Goal: Task Accomplishment & Management: Complete application form

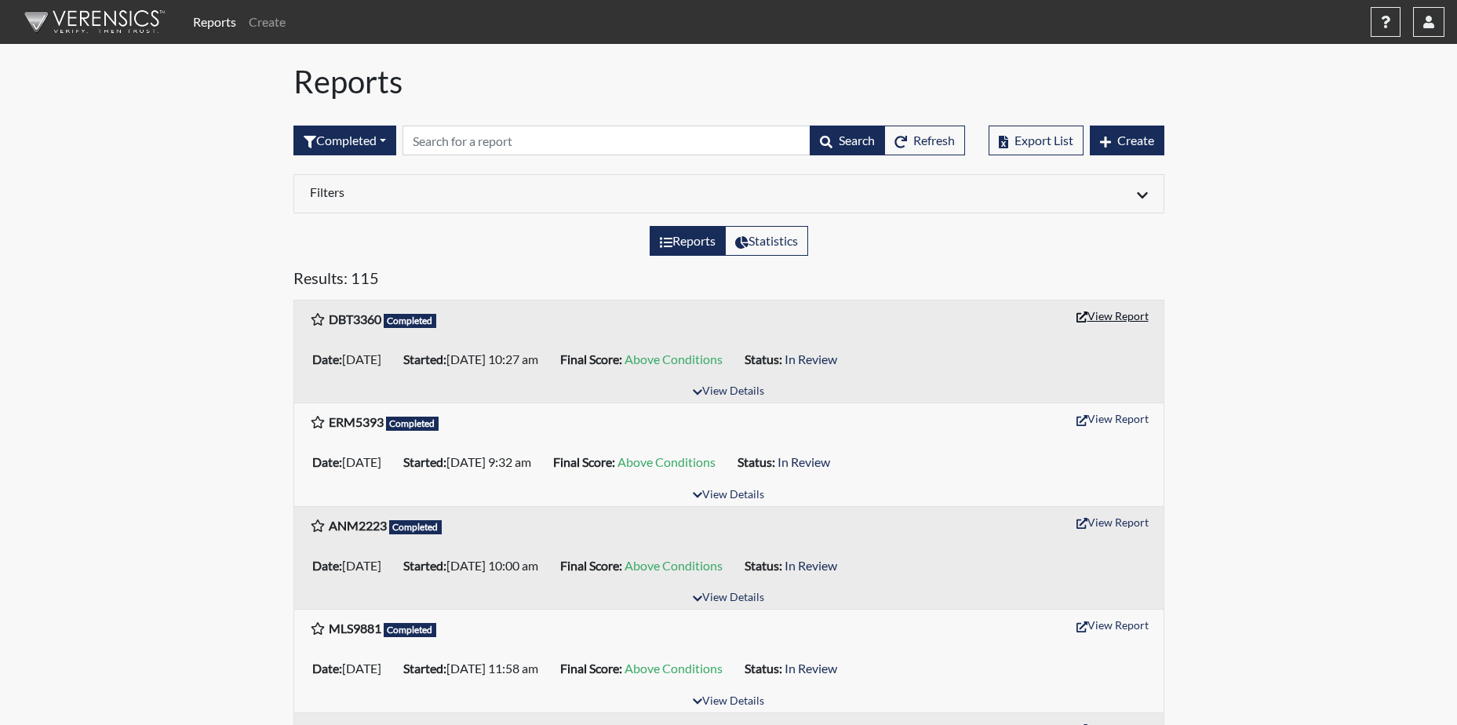
click at [1099, 317] on button "View Report" at bounding box center [1113, 316] width 86 height 24
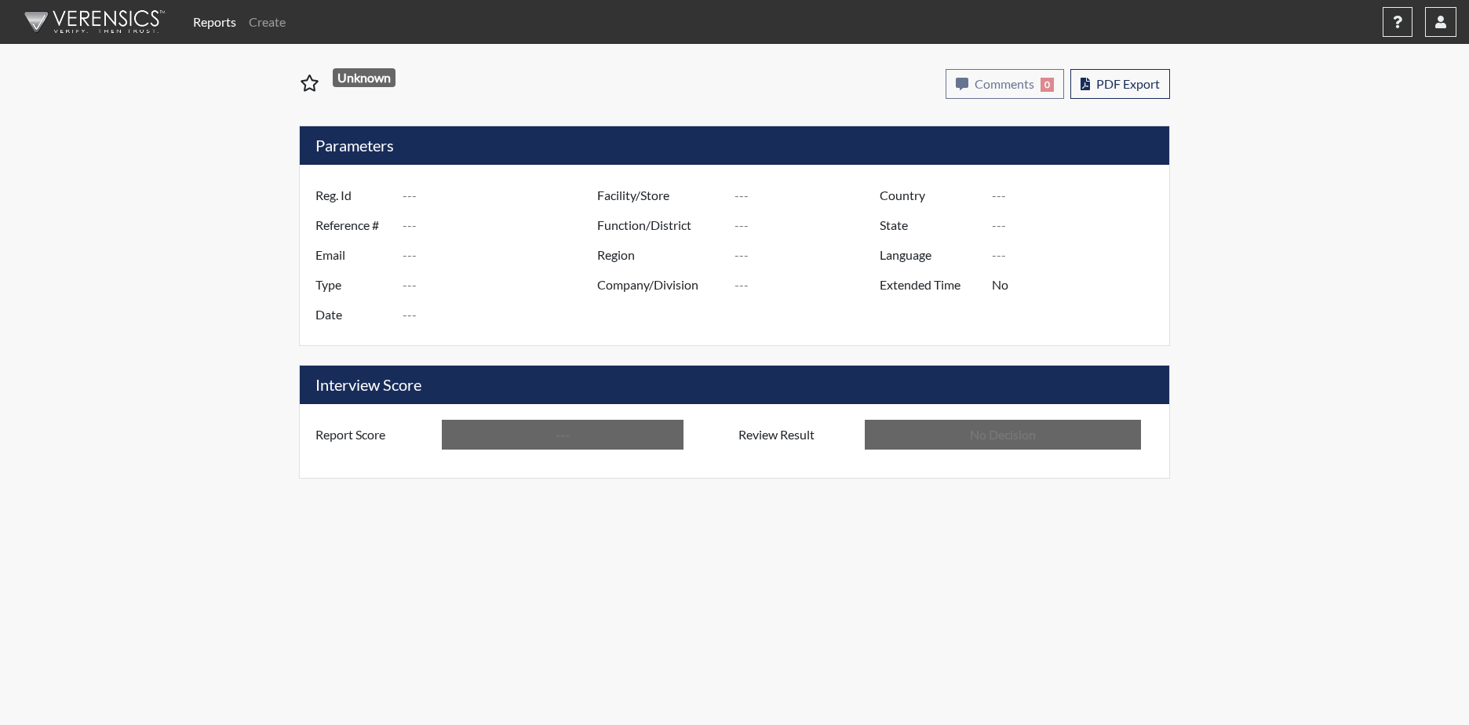
type input "DBT3360"
type input "51247"
type input "---"
type input "Corrections Pre-Employment"
type input "[DATE]"
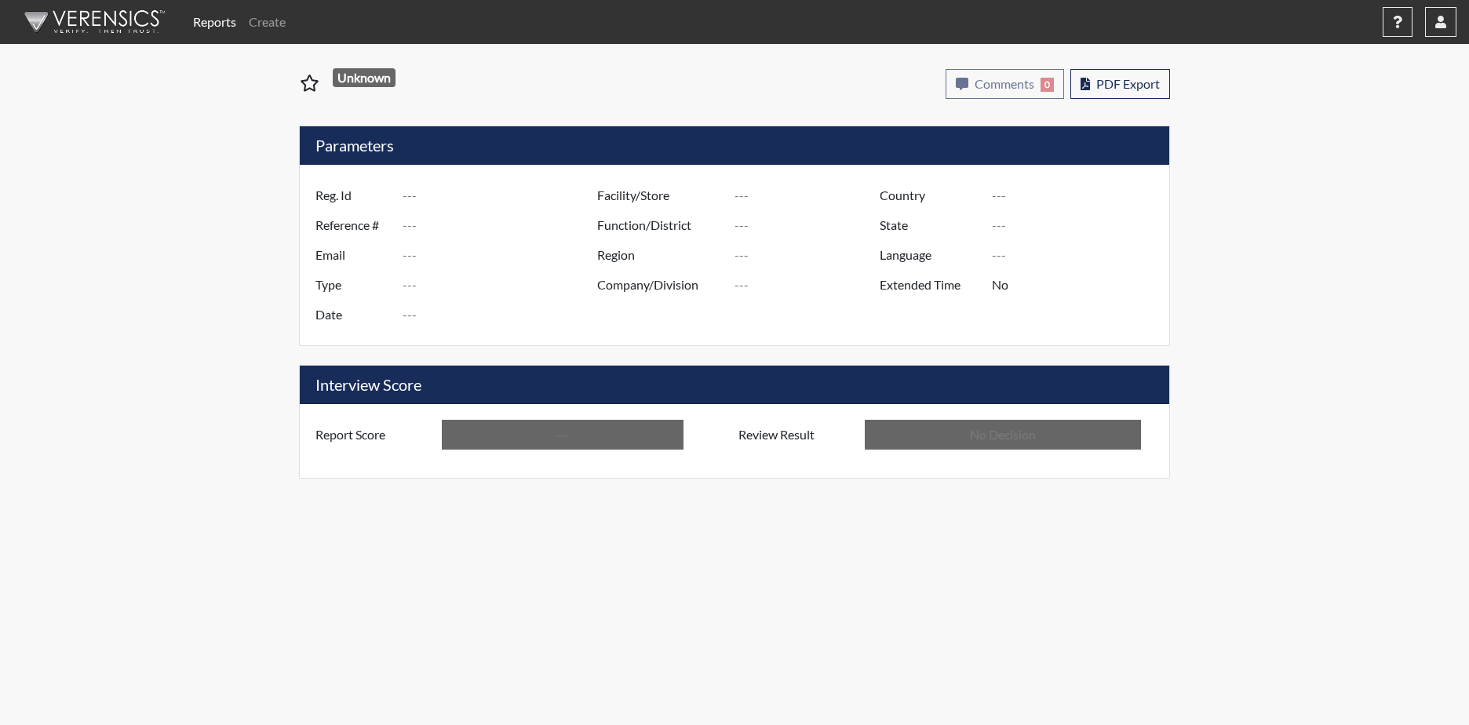
type input "[PERSON_NAME]"
type input "[GEOGRAPHIC_DATA]"
type input "[US_STATE]"
type input "English"
type input "Above Conditions"
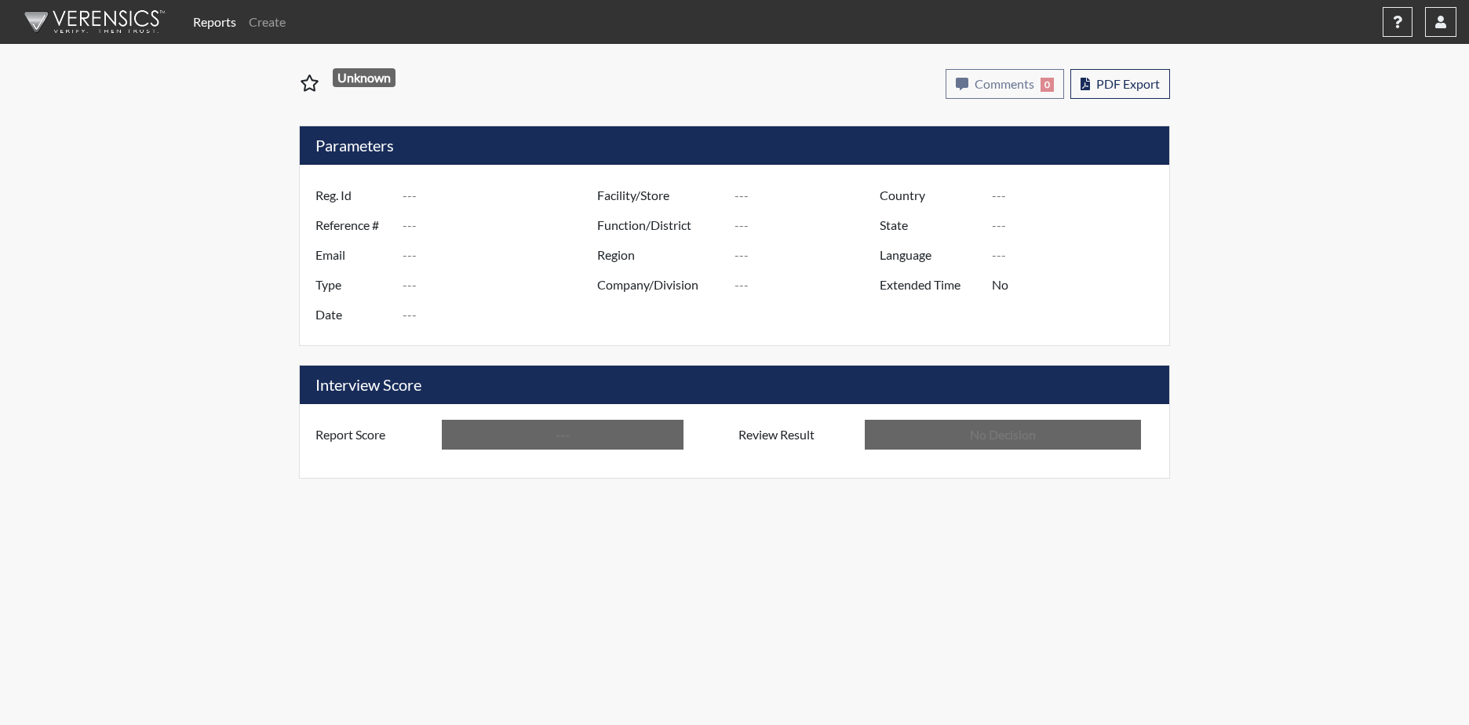
type input "In Review"
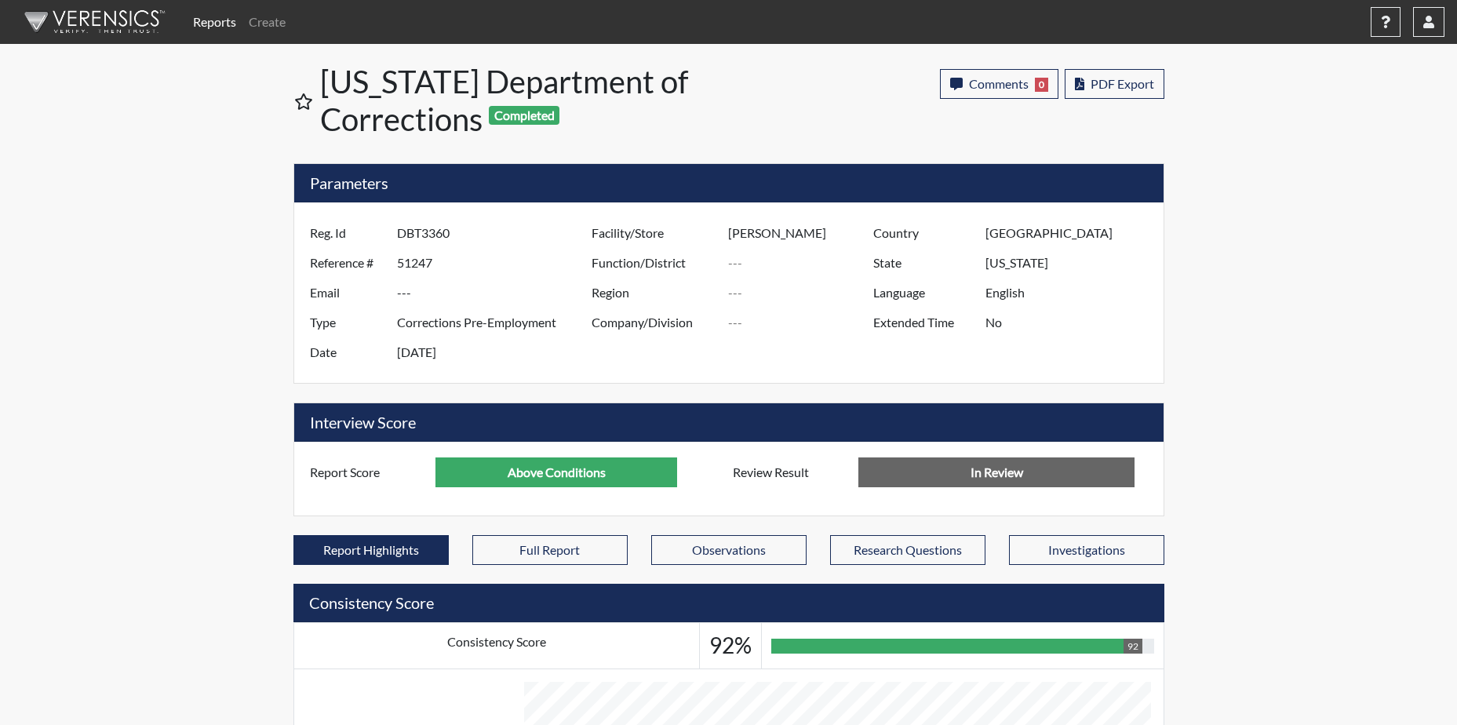
scroll to position [261, 652]
click at [1108, 73] on button "PDF Export" at bounding box center [1115, 84] width 100 height 30
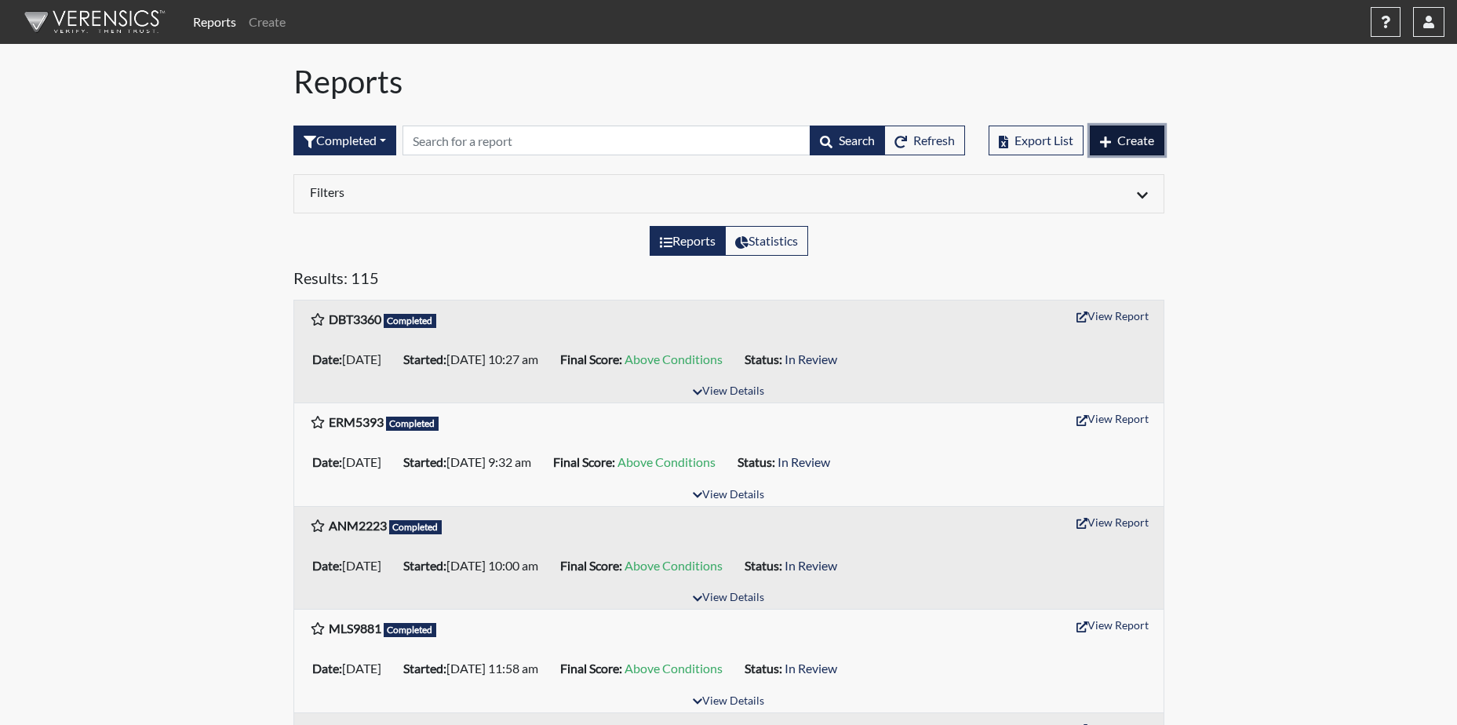
click at [1134, 133] on span "Create" at bounding box center [1135, 140] width 37 height 15
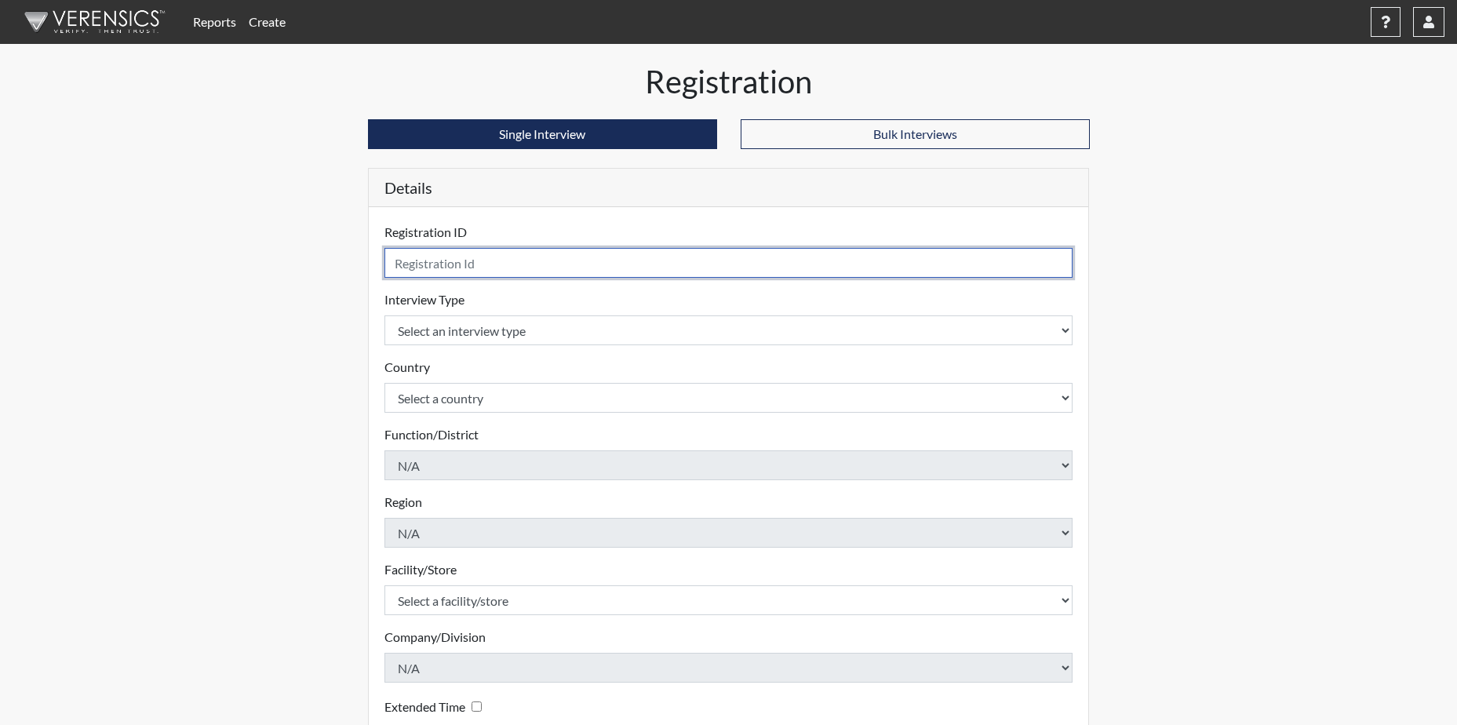
drag, startPoint x: 481, startPoint y: 268, endPoint x: 513, endPoint y: 270, distance: 32.3
click at [485, 268] on input "text" at bounding box center [729, 263] width 689 height 30
type input "TSL3923"
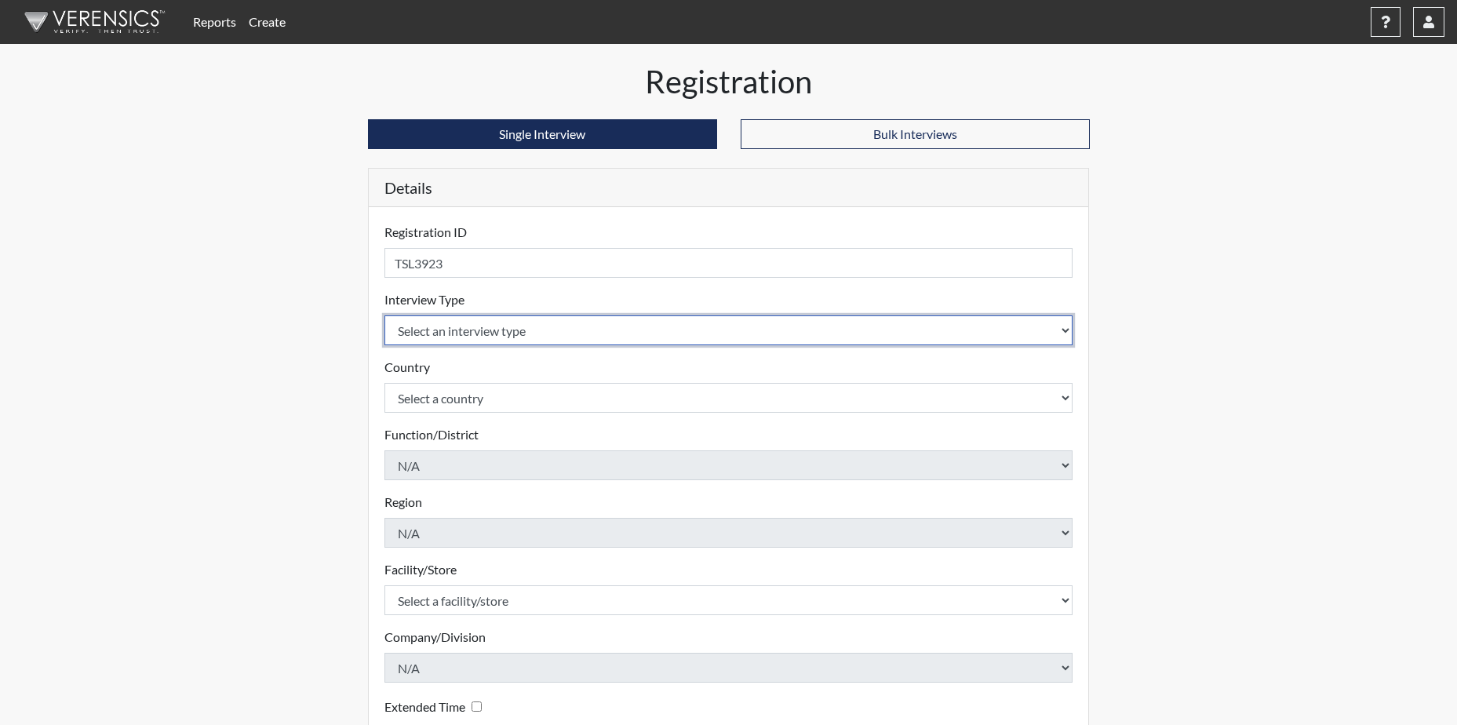
click at [481, 330] on select "Select an interview type Corrections Pre-Employment" at bounding box center [729, 330] width 689 height 30
select select "ff733e93-e1bf-11ea-9c9f-0eff0cf7eb8f"
click at [385, 315] on select "Select an interview type Corrections Pre-Employment" at bounding box center [729, 330] width 689 height 30
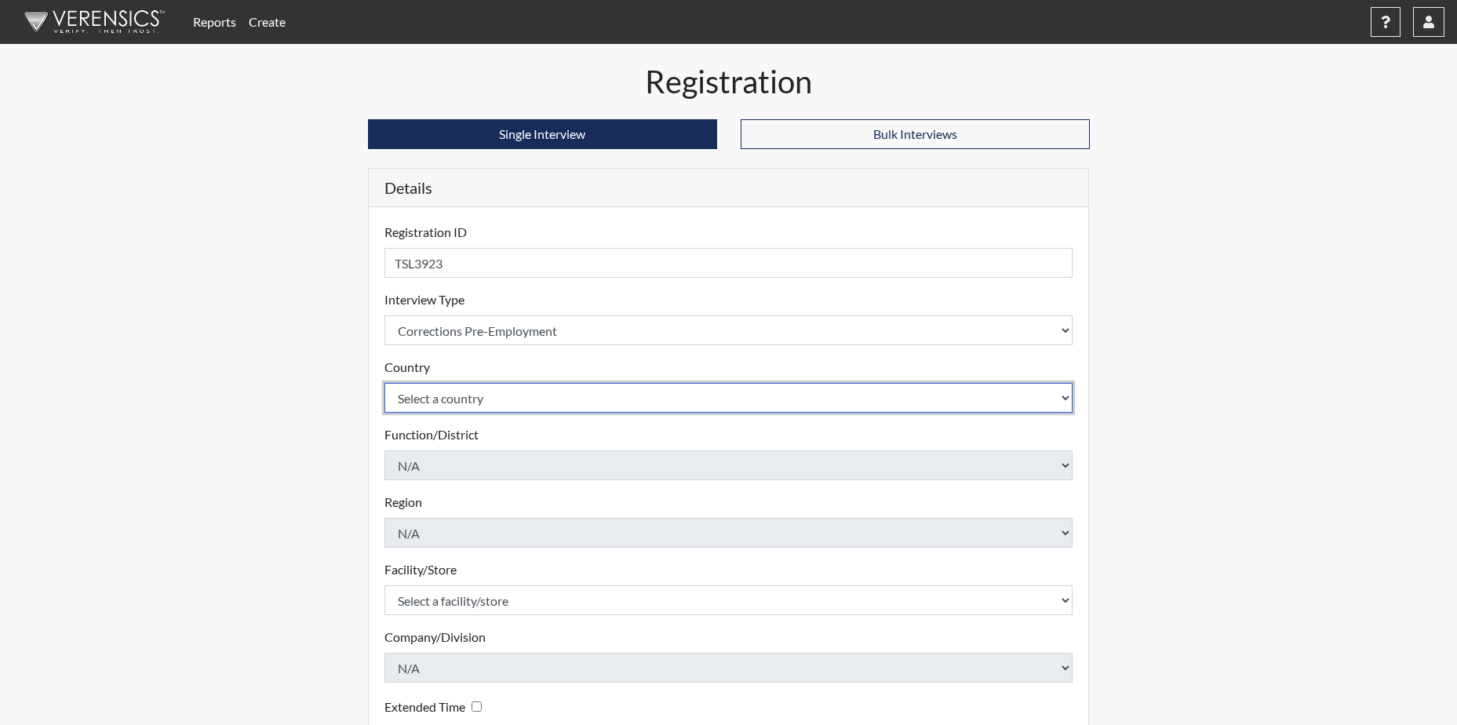
click at [460, 401] on select "Select a country United States Mexico" at bounding box center [729, 398] width 689 height 30
click at [464, 399] on select "Select a country United States Mexico" at bounding box center [729, 398] width 689 height 30
click at [472, 392] on select "Select a country United States Mexico" at bounding box center [729, 398] width 689 height 30
click at [1066, 396] on select "Select a country United States Mexico" at bounding box center [729, 398] width 689 height 30
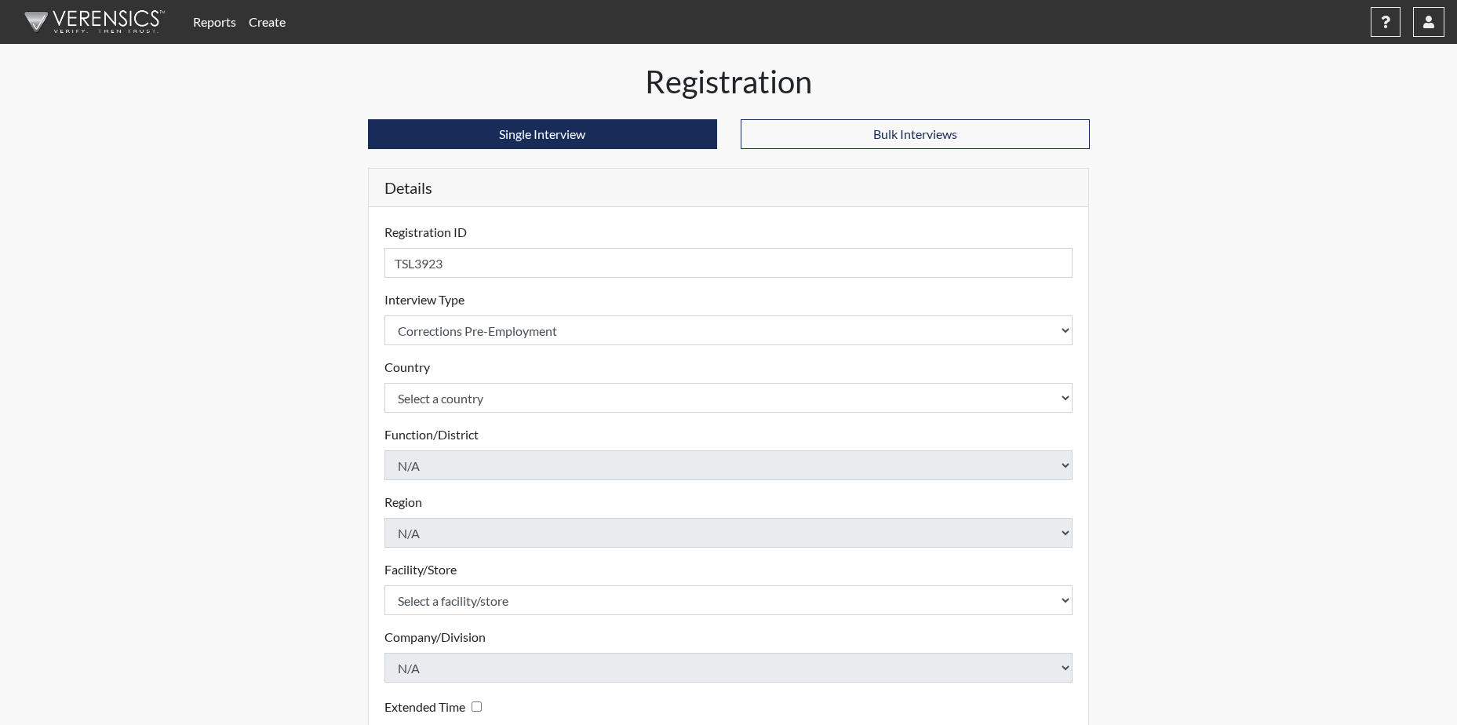
click at [459, 363] on div "Country Select a country United States Mexico Please select a country." at bounding box center [729, 385] width 689 height 55
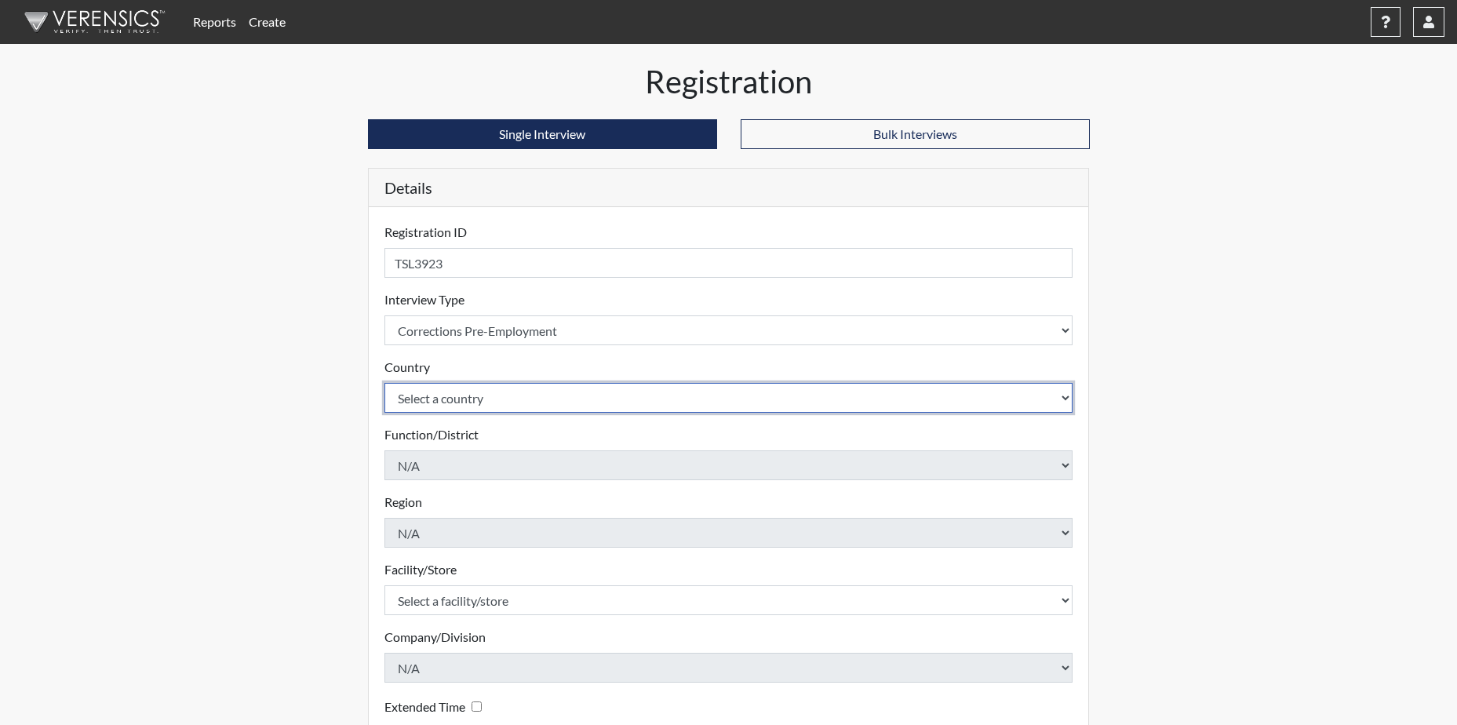
click at [451, 394] on select "Select a country United States Mexico" at bounding box center [729, 398] width 689 height 30
select select "united-states-of-america"
click at [385, 383] on select "Select a country United States Mexico" at bounding box center [729, 398] width 689 height 30
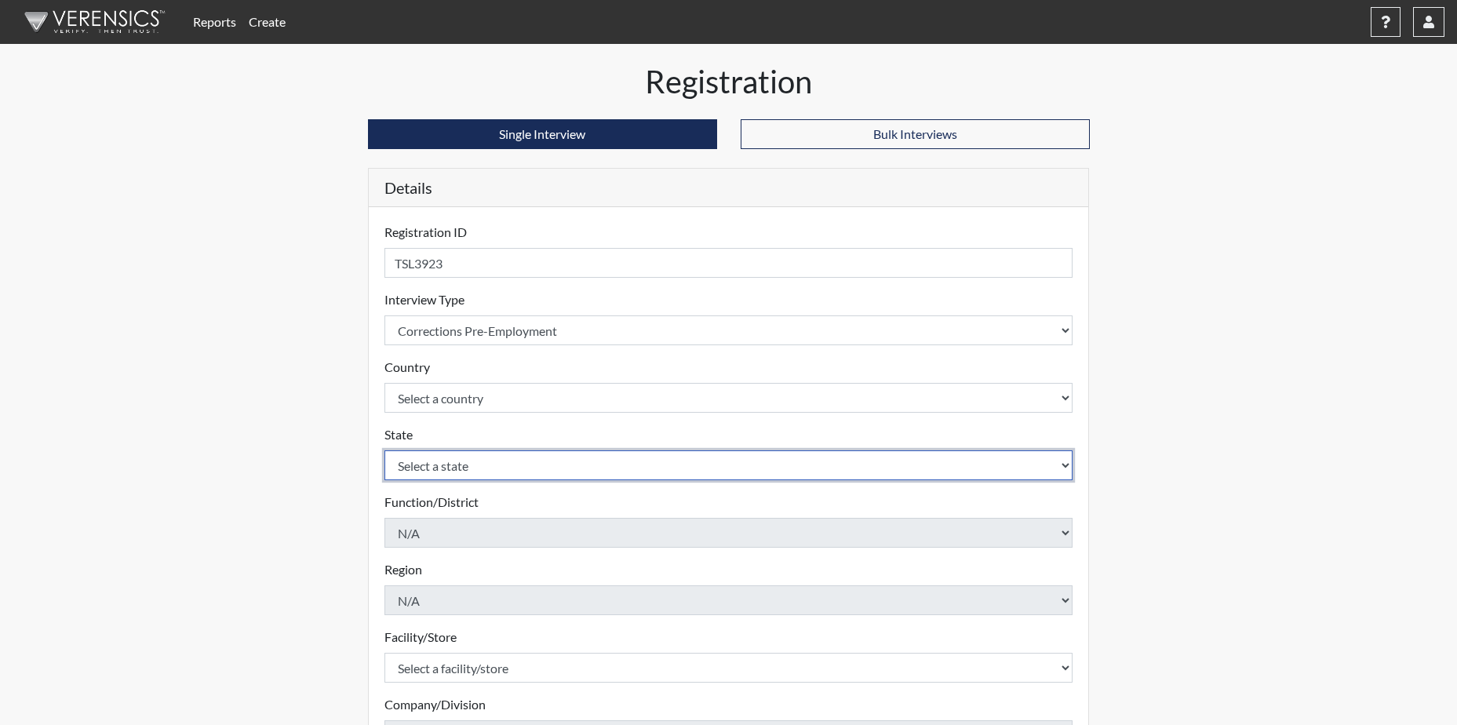
click at [457, 465] on select "Select a state Alabama Alaska Arizona Arkansas California Colorado Connecticut …" at bounding box center [729, 465] width 689 height 30
select select "GA"
click at [385, 450] on select "Select a state Alabama Alaska Arizona Arkansas California Colorado Connecticut …" at bounding box center [729, 465] width 689 height 30
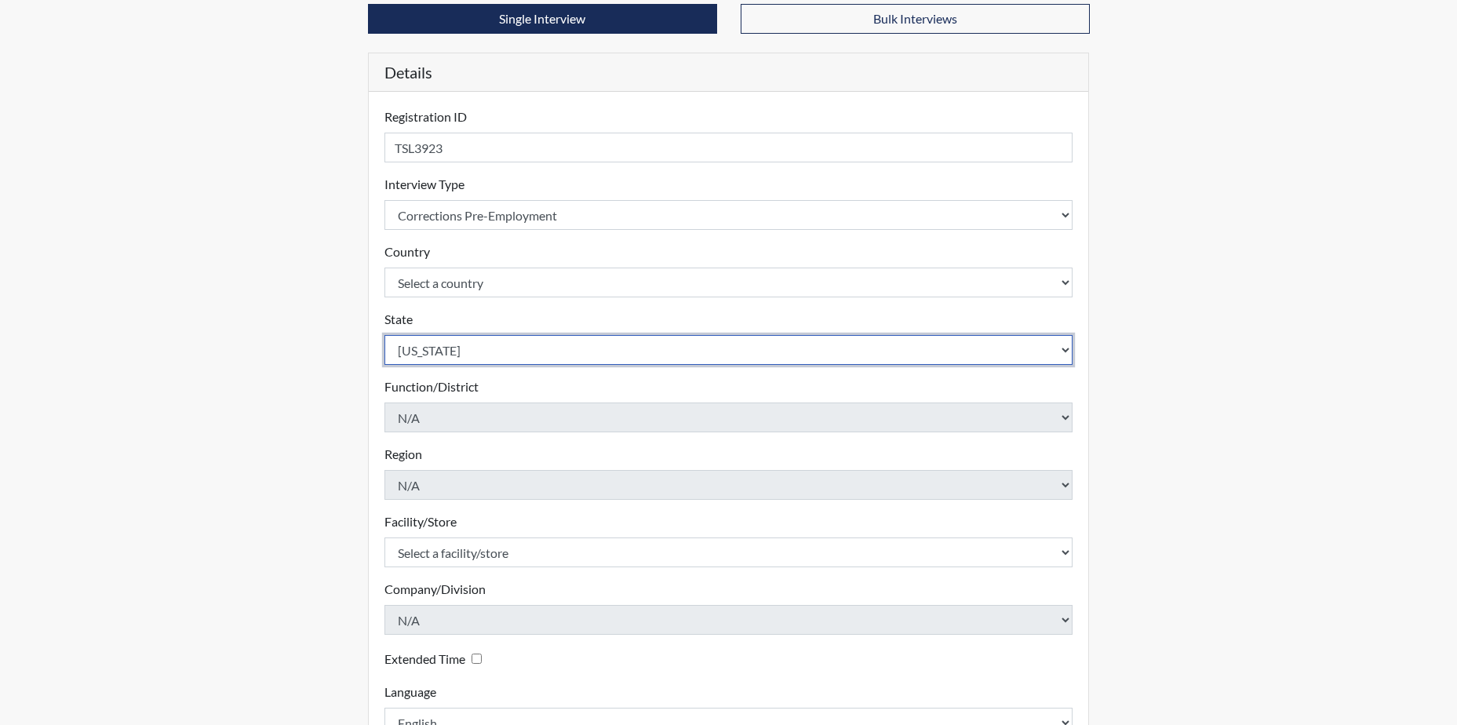
scroll to position [157, 0]
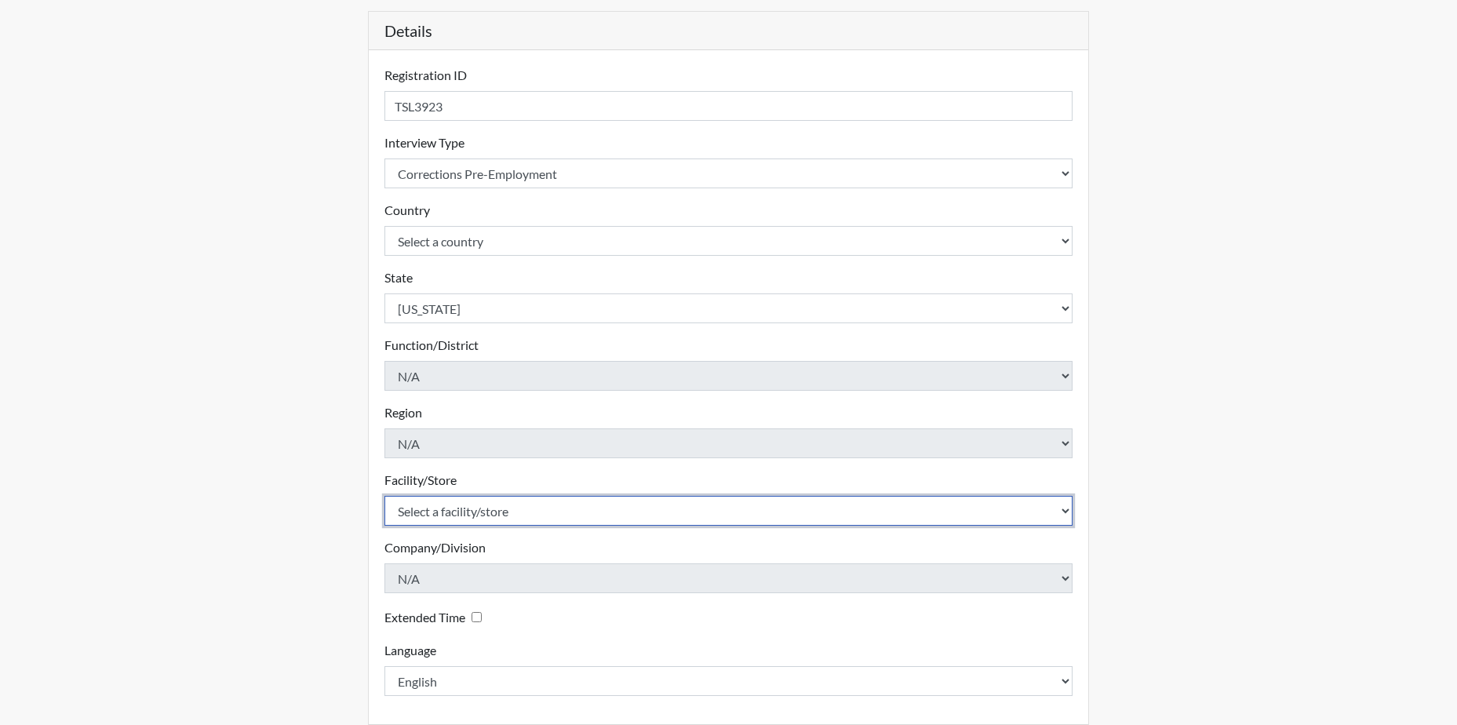
click at [503, 505] on select "Select a facility/store Hancock SP" at bounding box center [729, 511] width 689 height 30
select select "a2695ac4-228c-4454-a598-76acc7274027"
click at [385, 496] on select "Select a facility/store Hancock SP" at bounding box center [729, 511] width 689 height 30
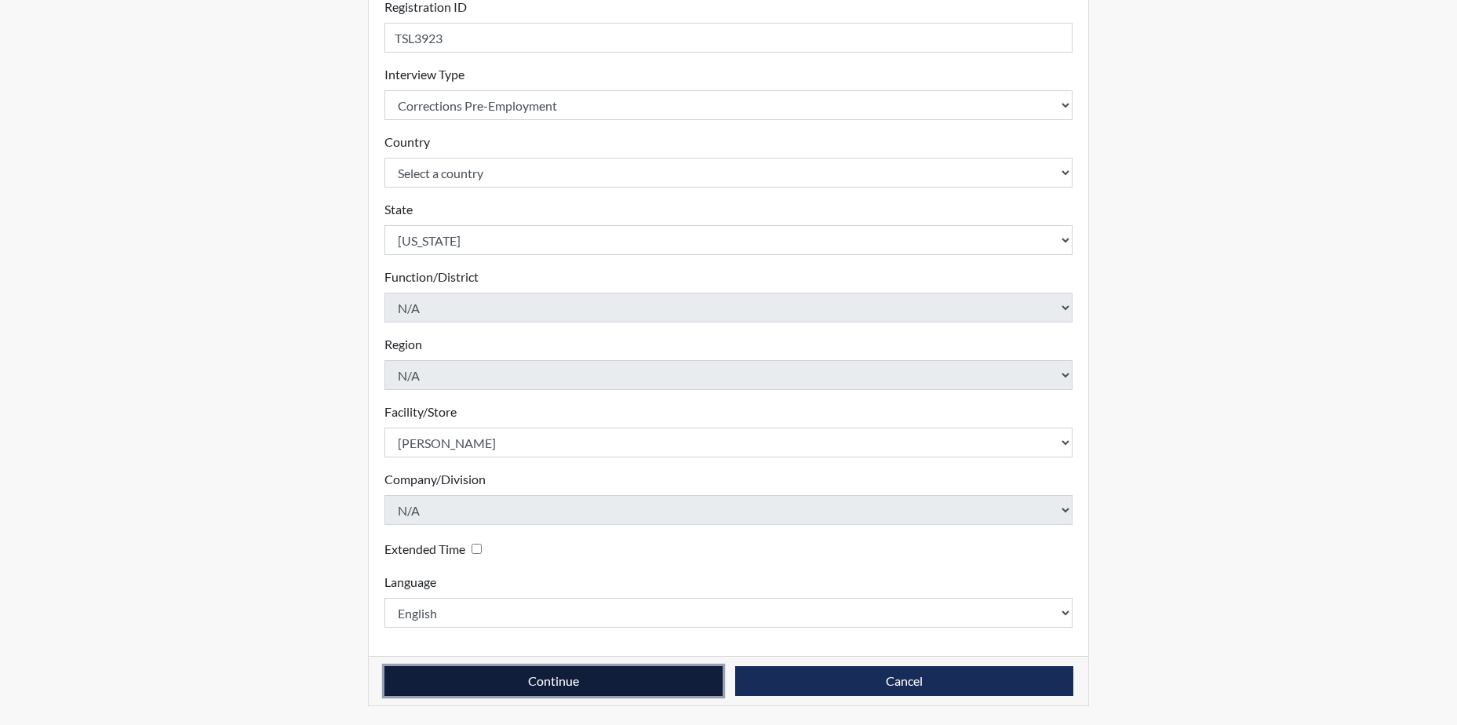
click at [608, 678] on button "Continue" at bounding box center [554, 681] width 338 height 30
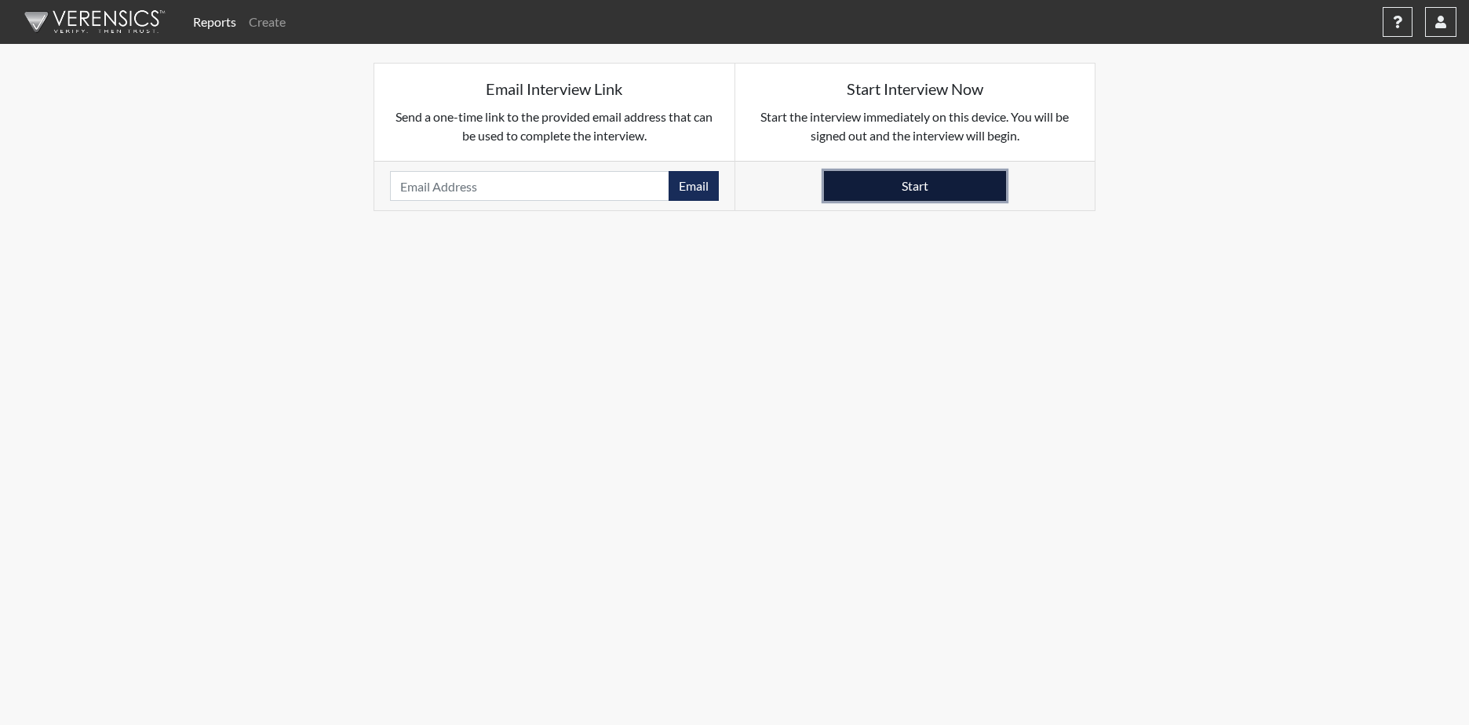
click at [913, 195] on button "Start" at bounding box center [915, 186] width 182 height 30
